Goal: Transaction & Acquisition: Purchase product/service

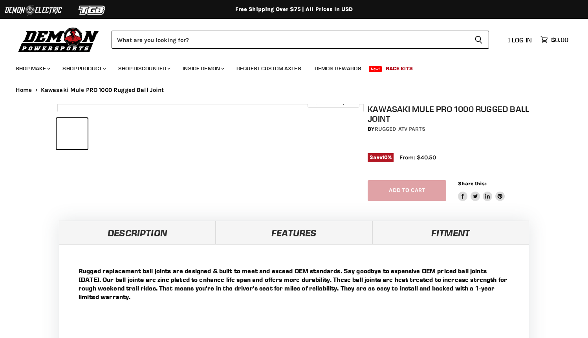
select select "******"
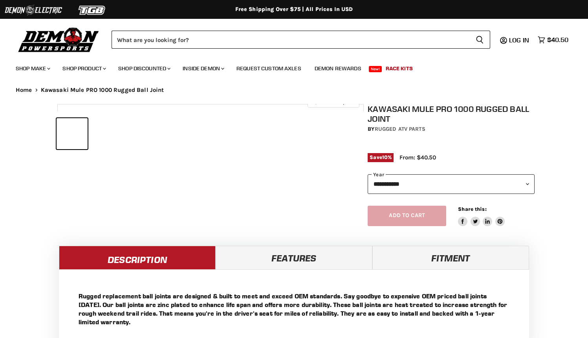
select select "******"
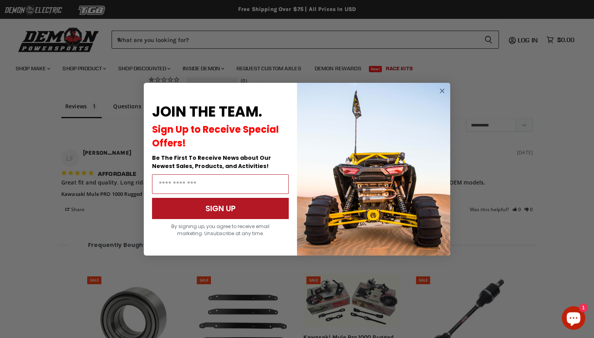
scroll to position [662, 0]
